Goal: Consume media (video, audio)

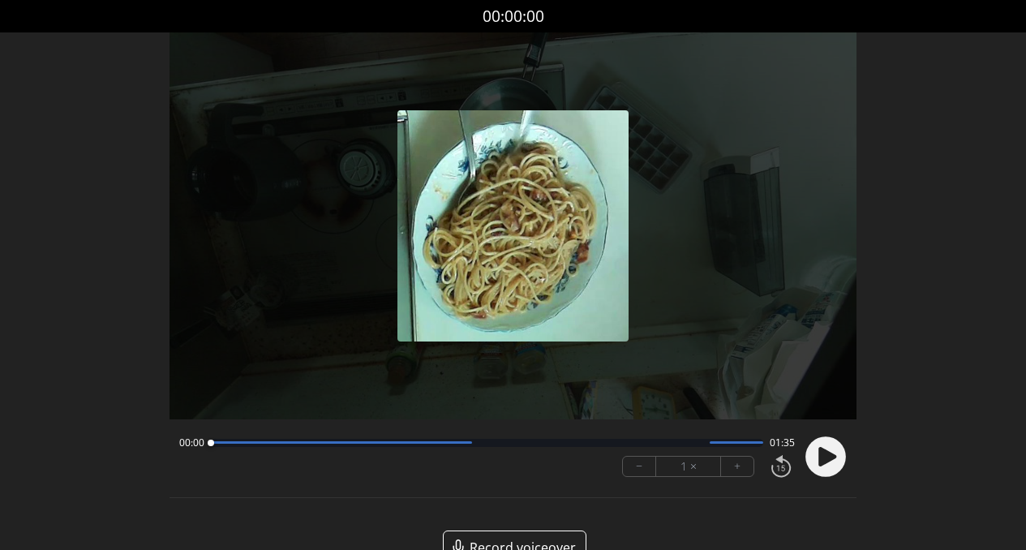
click at [840, 457] on circle at bounding box center [825, 456] width 41 height 41
click at [824, 464] on circle at bounding box center [825, 456] width 41 height 41
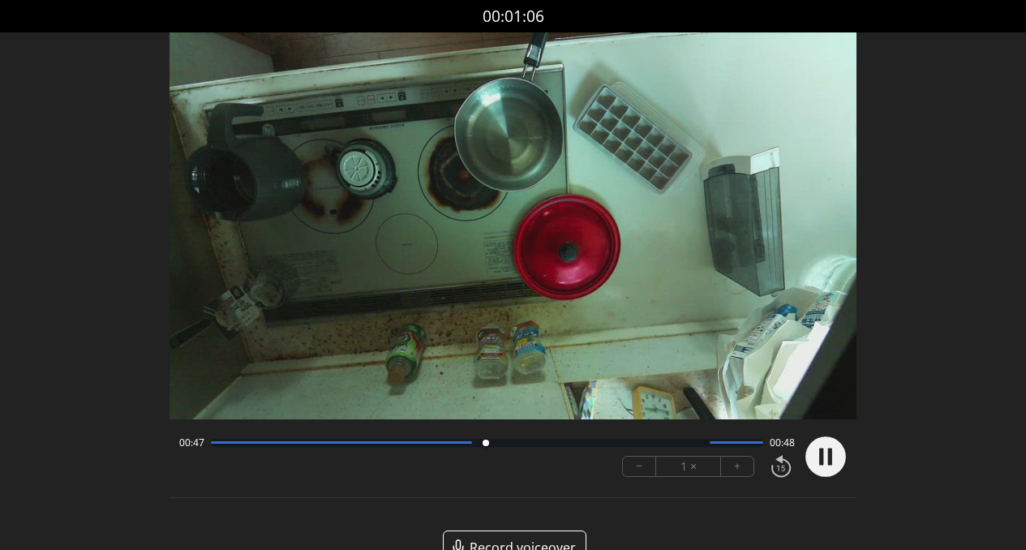
click at [714, 446] on div at bounding box center [487, 443] width 553 height 8
click at [495, 444] on div at bounding box center [487, 443] width 553 height 8
click at [558, 445] on div at bounding box center [487, 443] width 553 height 8
click at [638, 446] on div at bounding box center [487, 443] width 553 height 8
click at [497, 441] on div at bounding box center [487, 443] width 553 height 8
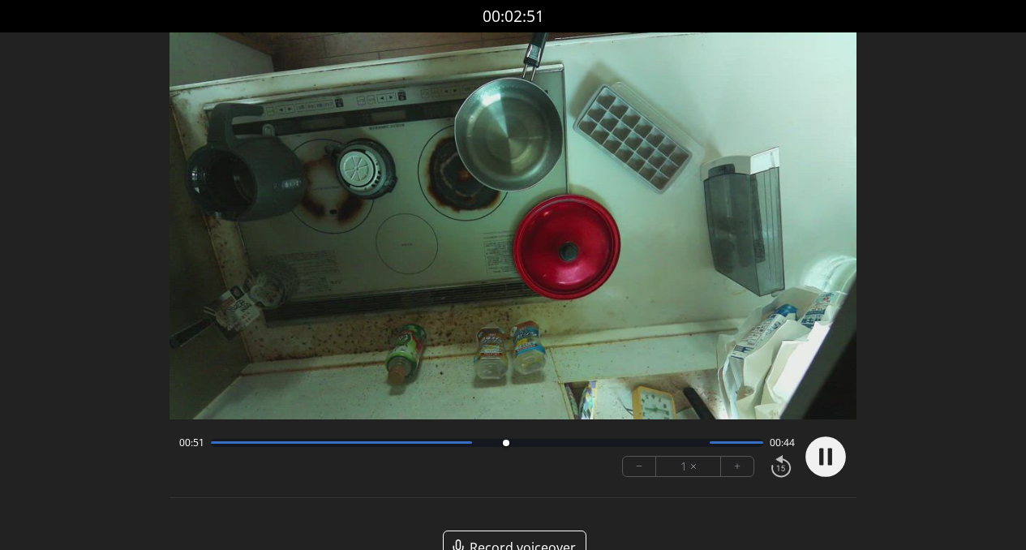
click at [524, 447] on div "00:51 00:44" at bounding box center [487, 442] width 616 height 13
click at [539, 446] on div at bounding box center [487, 443] width 553 height 8
click at [573, 444] on div at bounding box center [487, 443] width 553 height 8
